Goal: Navigation & Orientation: Find specific page/section

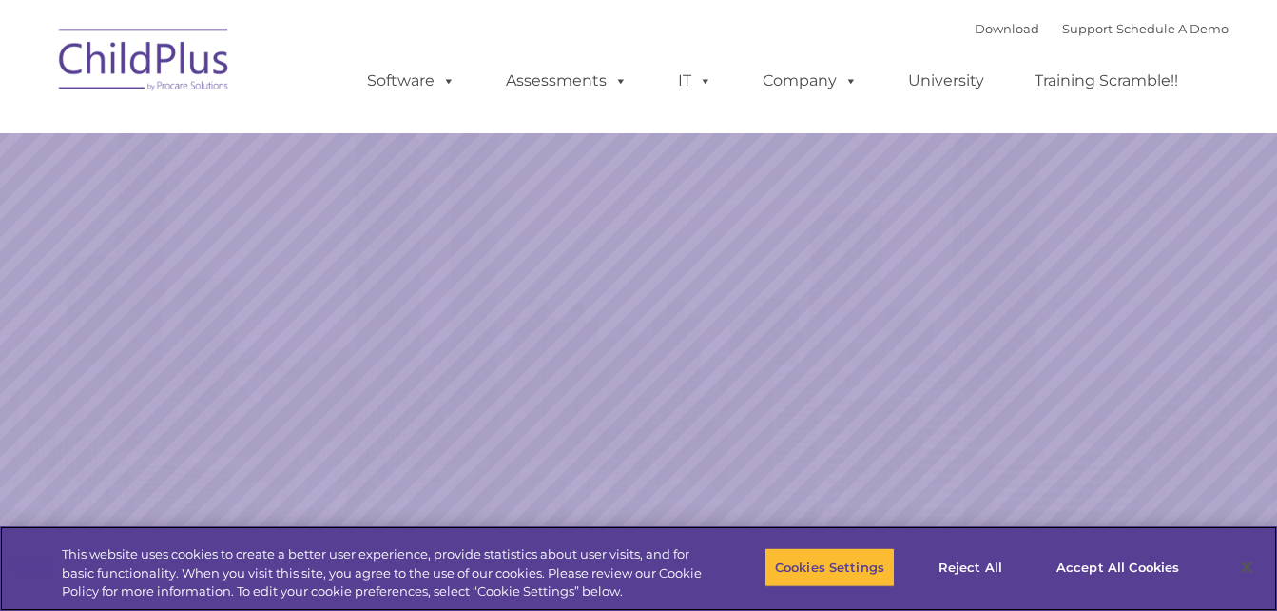
select select "MEDIUM"
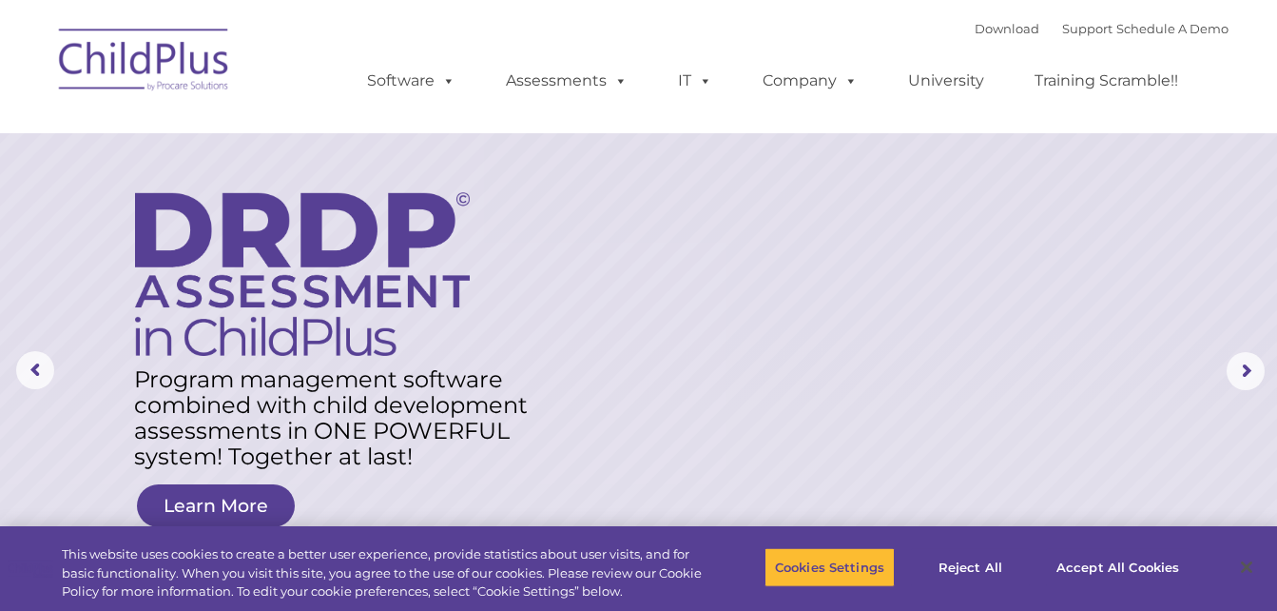
drag, startPoint x: 1291, startPoint y: 181, endPoint x: 672, endPoint y: 393, distance: 653.6
click at [672, 393] on rs-layer at bounding box center [638, 371] width 1277 height 742
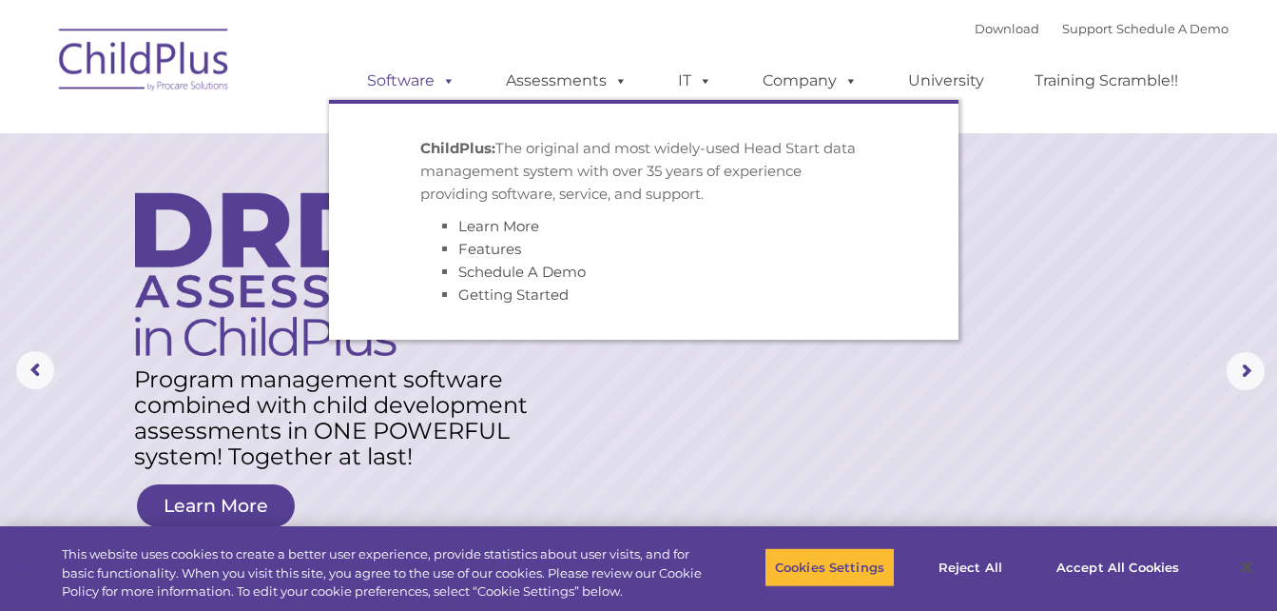
click at [408, 83] on link "Software" at bounding box center [411, 81] width 126 height 38
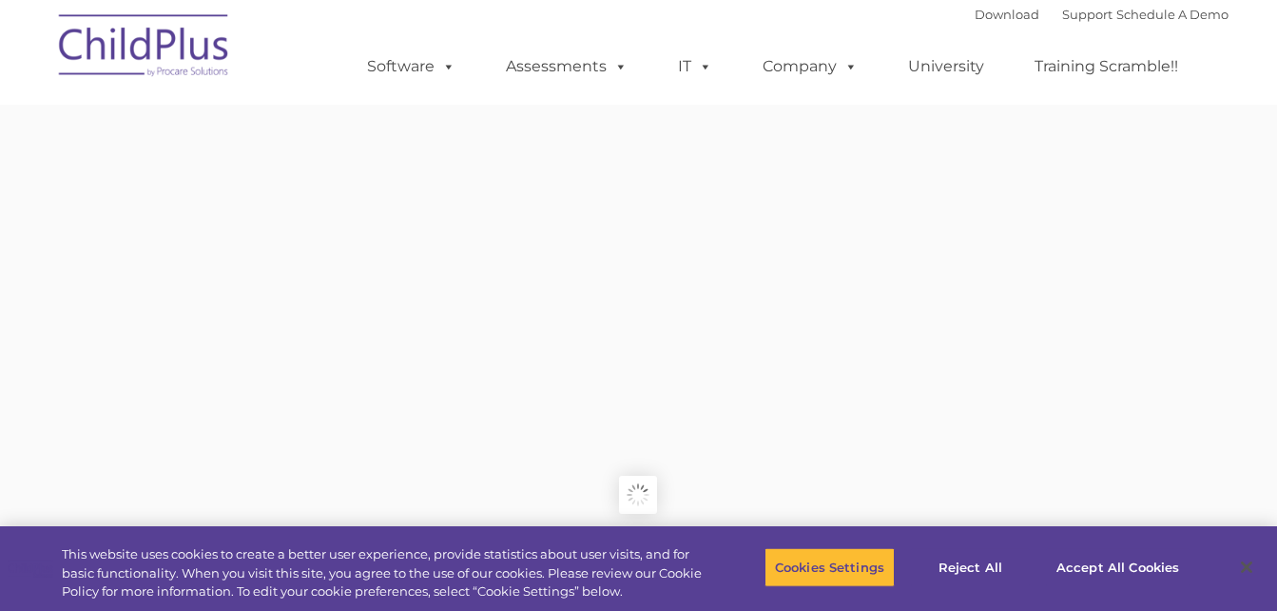
type input ""
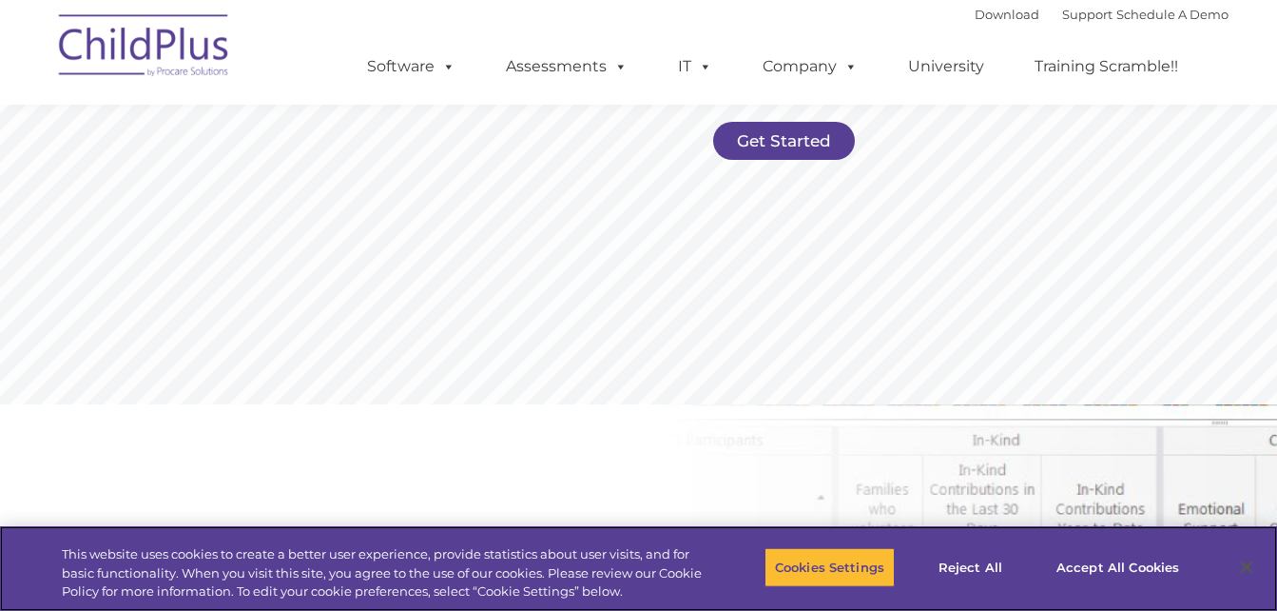
scroll to position [525, 0]
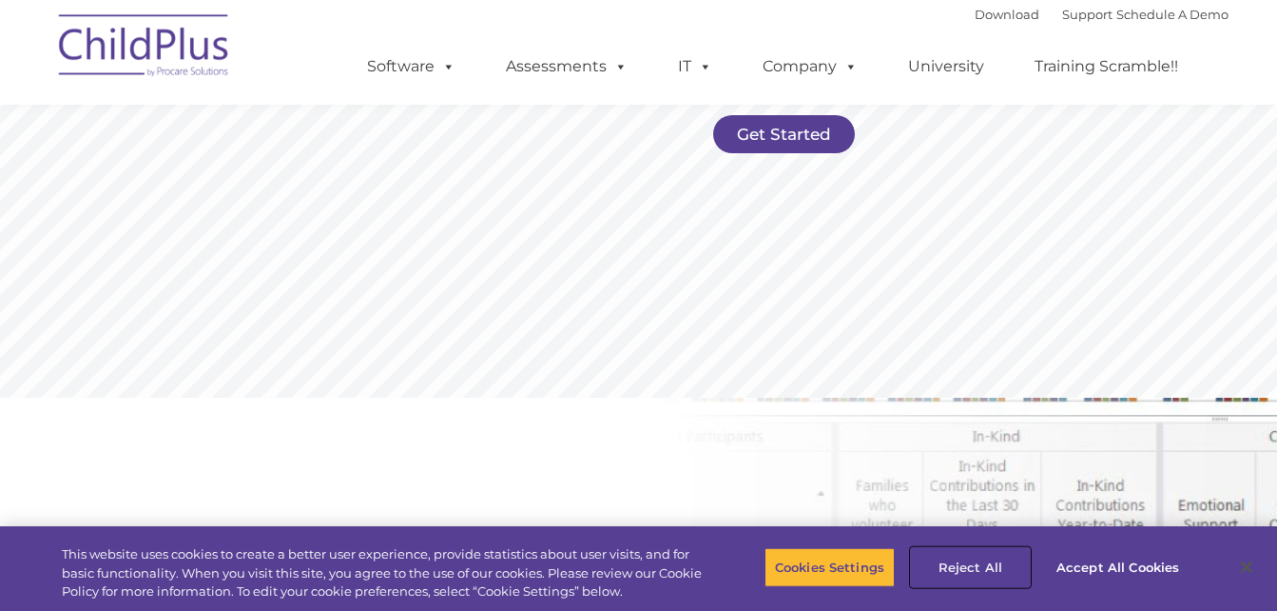
click at [981, 561] on button "Reject All" at bounding box center [970, 567] width 119 height 40
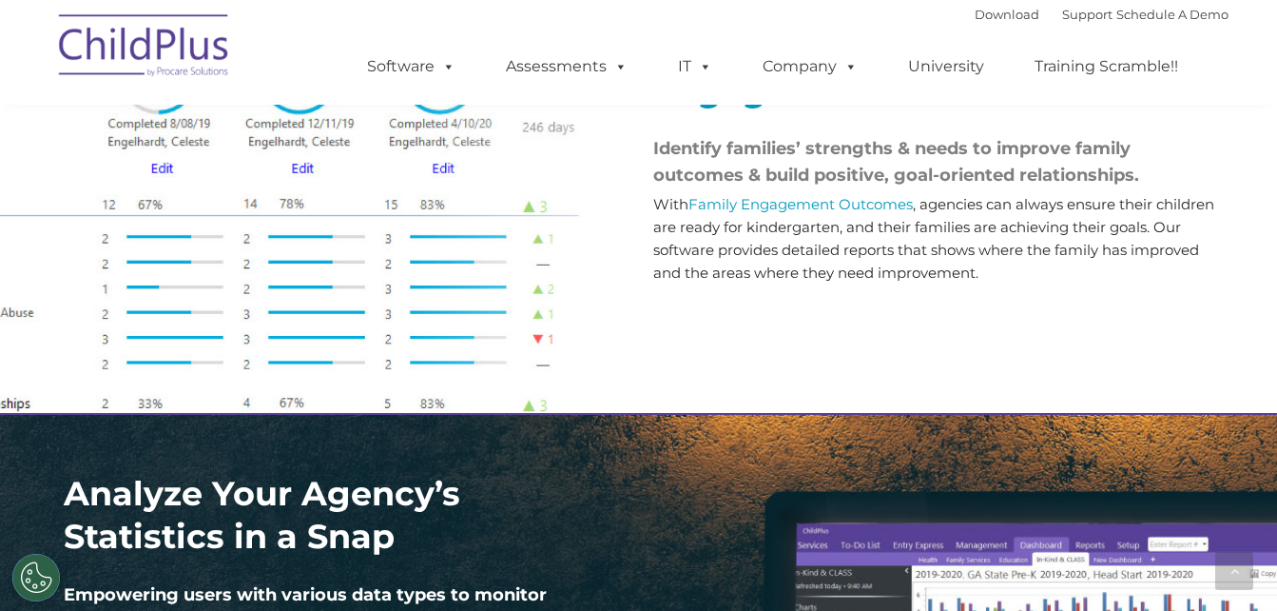
scroll to position [2251, 0]
